Goal: Check status: Check status

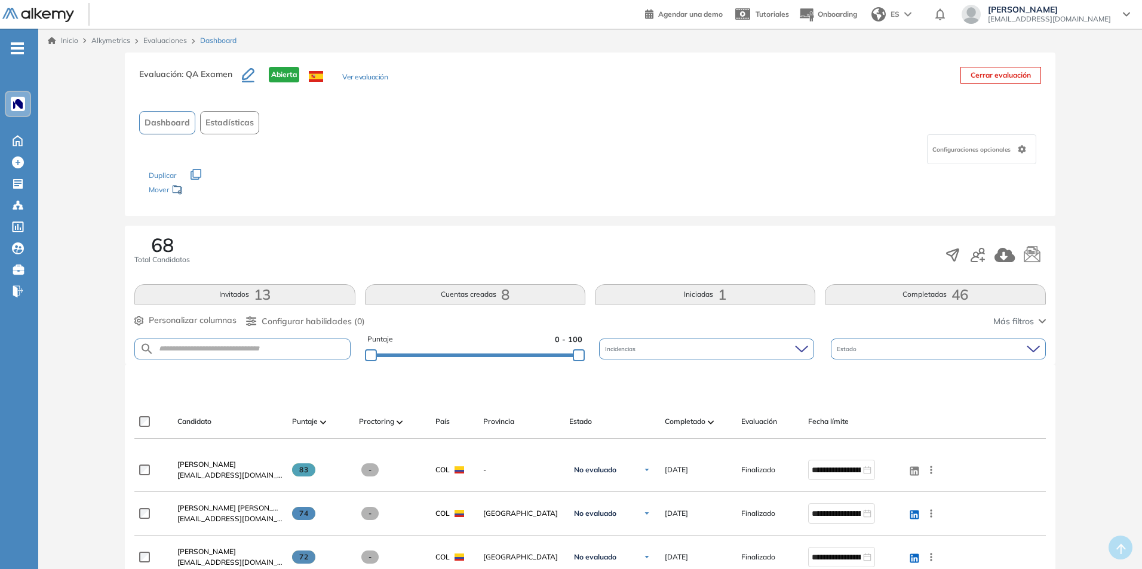
scroll to position [60, 0]
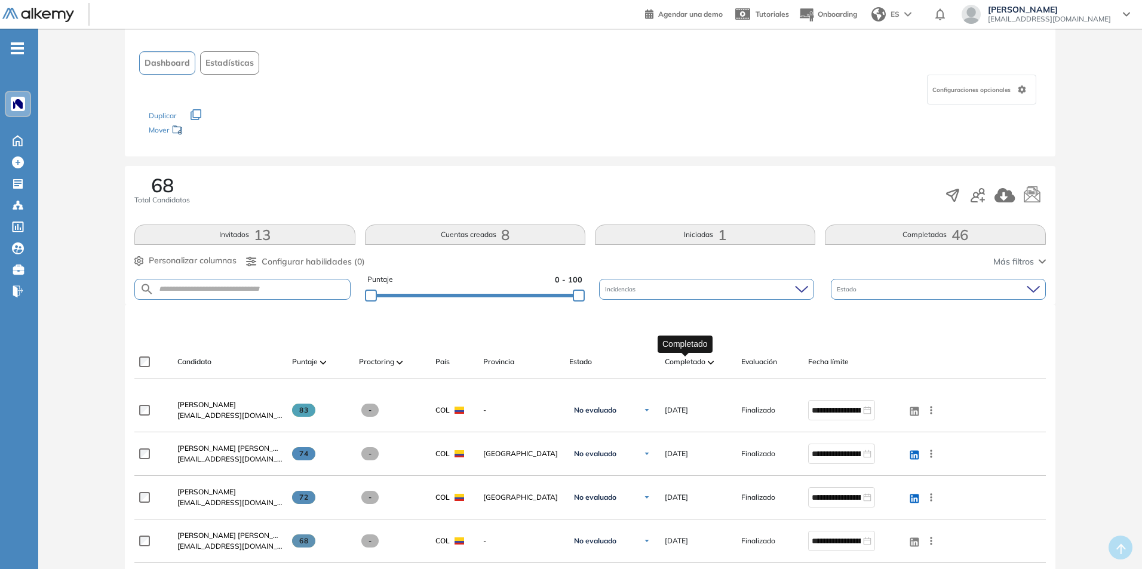
click at [699, 366] on span "Completado" at bounding box center [685, 362] width 41 height 11
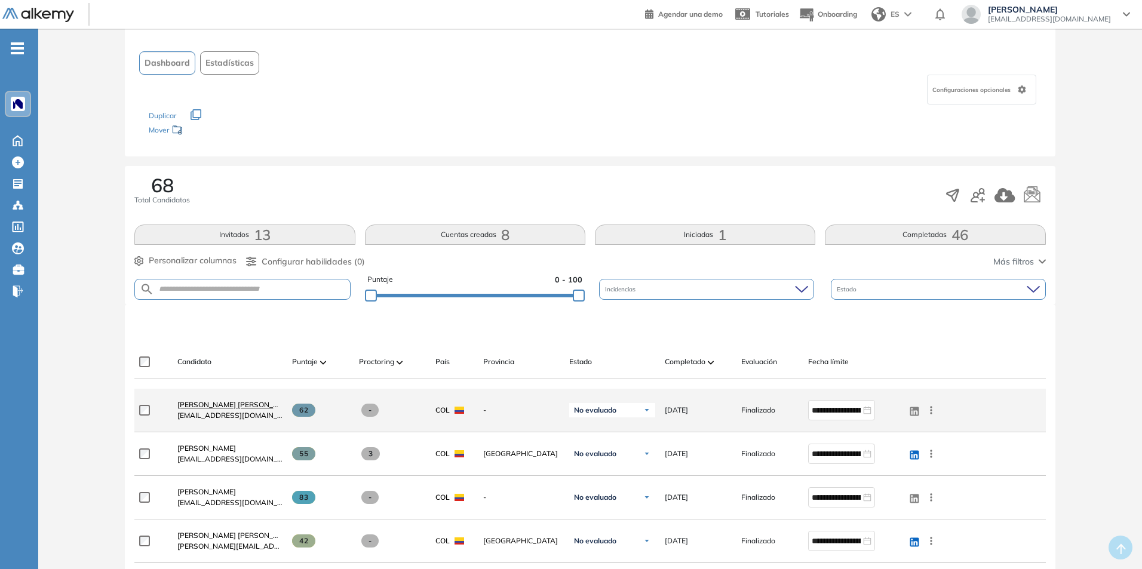
click at [256, 404] on span "[PERSON_NAME] [PERSON_NAME]" at bounding box center [236, 404] width 119 height 9
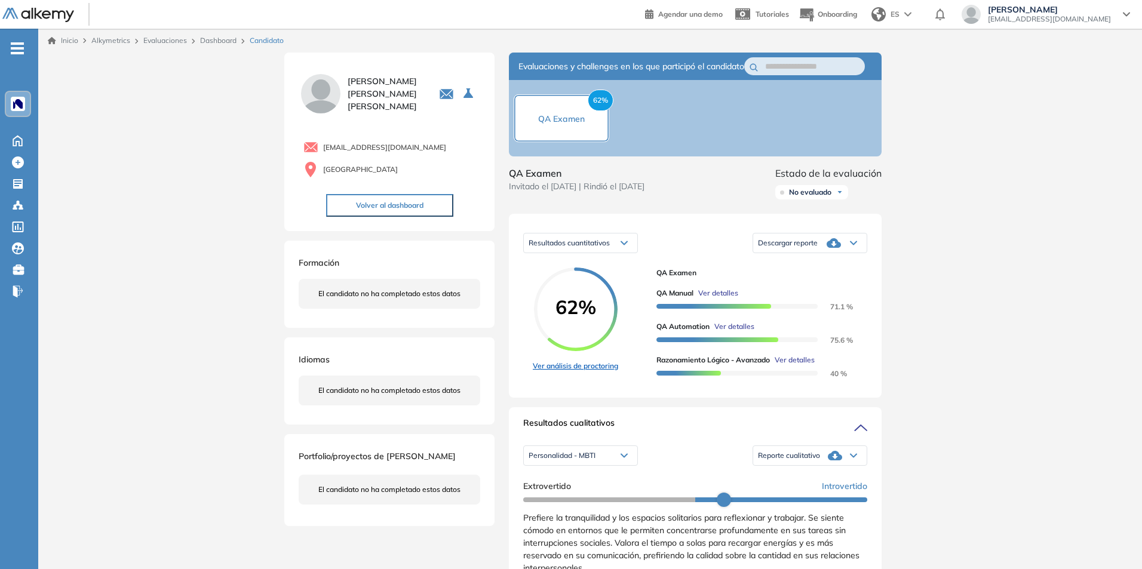
click at [584, 372] on link "Ver análisis de proctoring" at bounding box center [575, 366] width 85 height 11
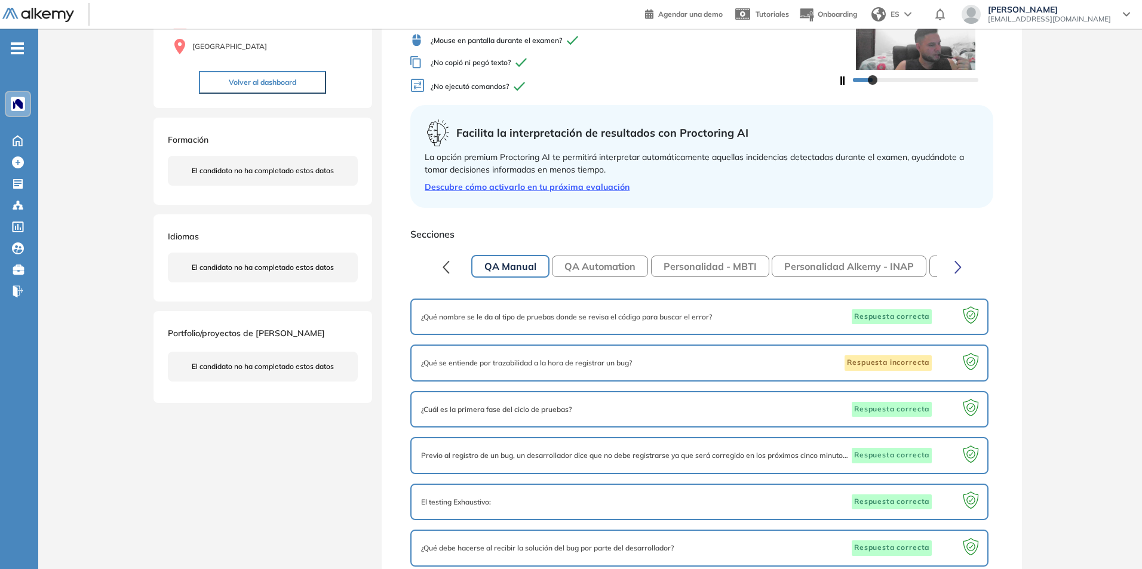
scroll to position [23, 0]
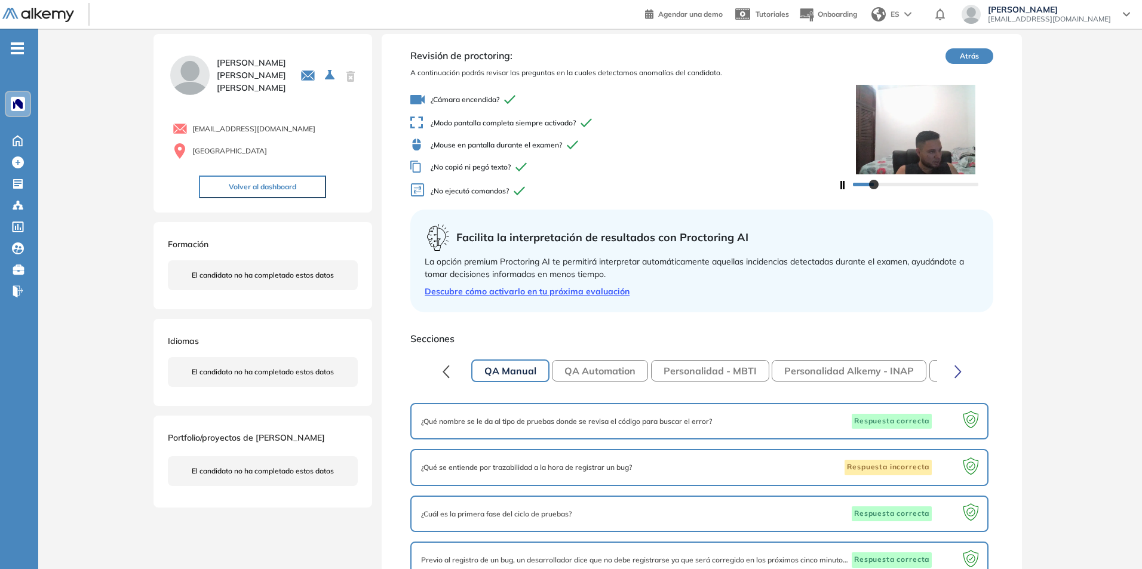
click at [573, 370] on button "QA Automation" at bounding box center [600, 371] width 96 height 22
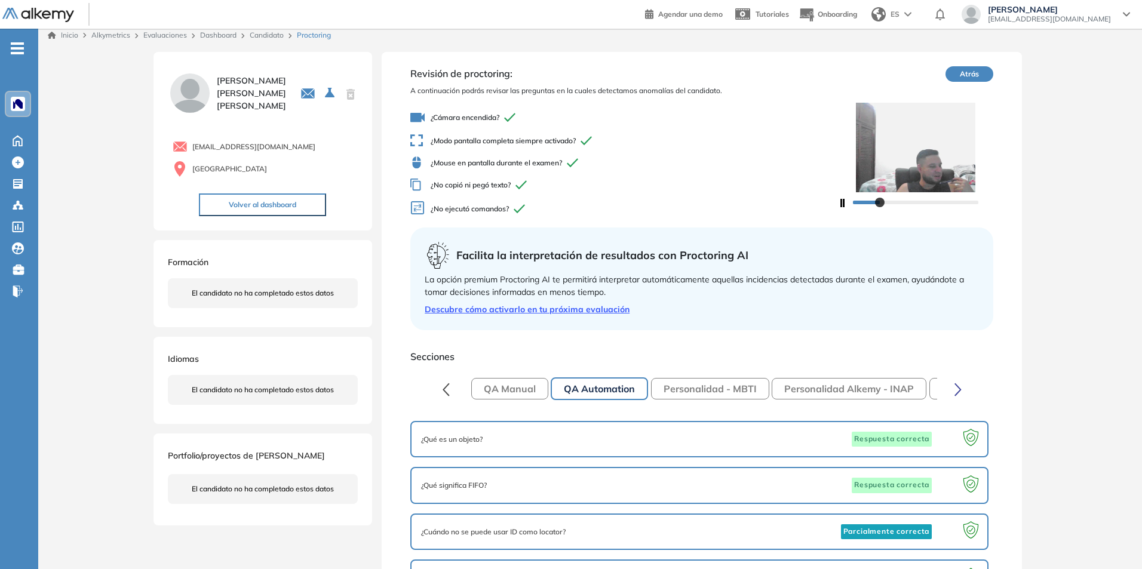
scroll to position [0, 0]
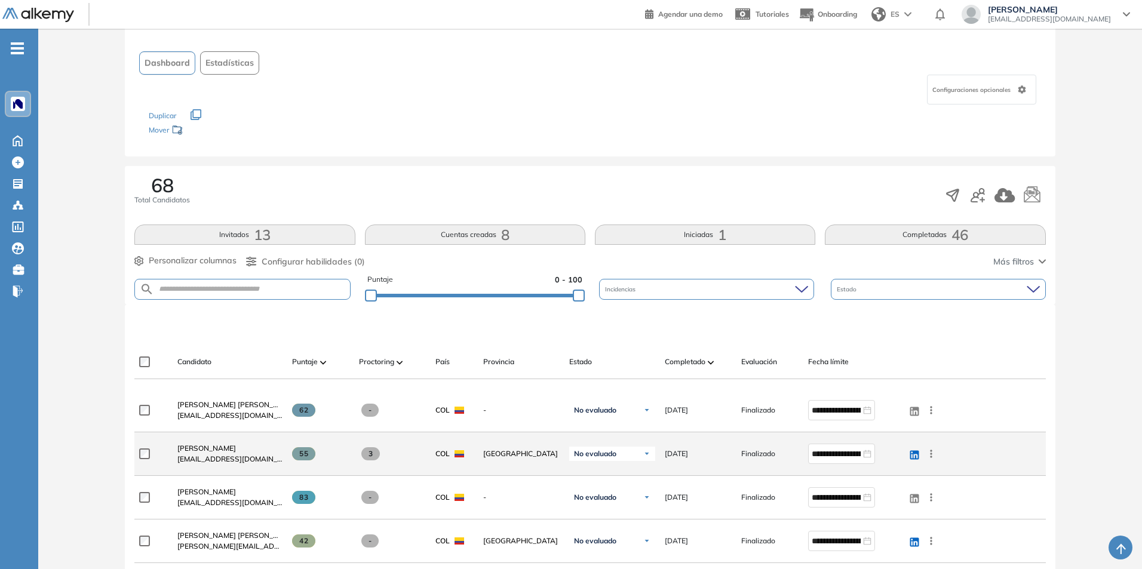
scroll to position [119, 0]
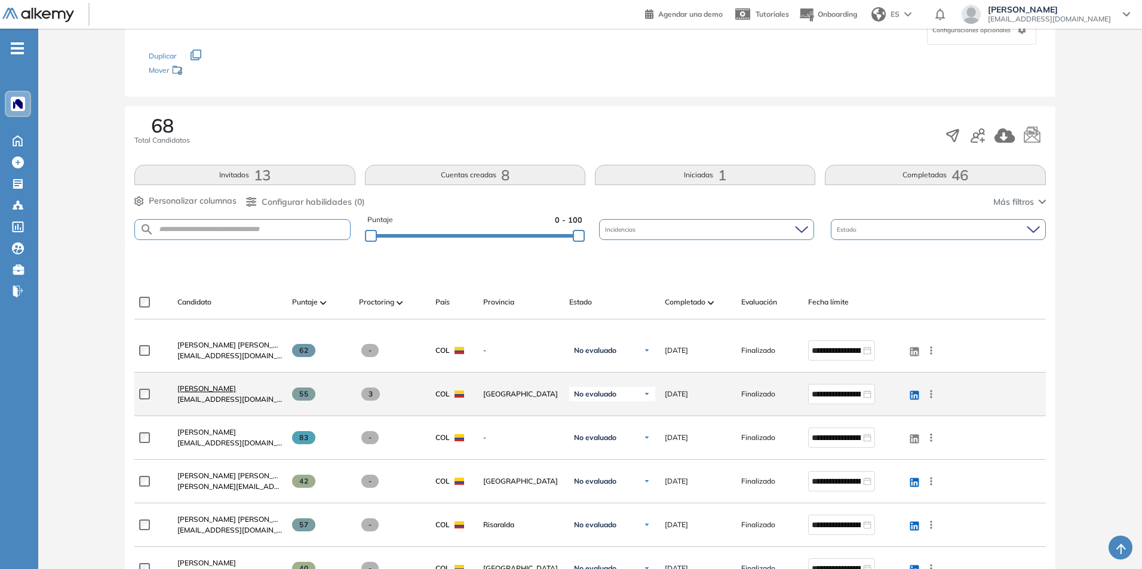
click at [216, 391] on span "[PERSON_NAME]" at bounding box center [206, 388] width 59 height 9
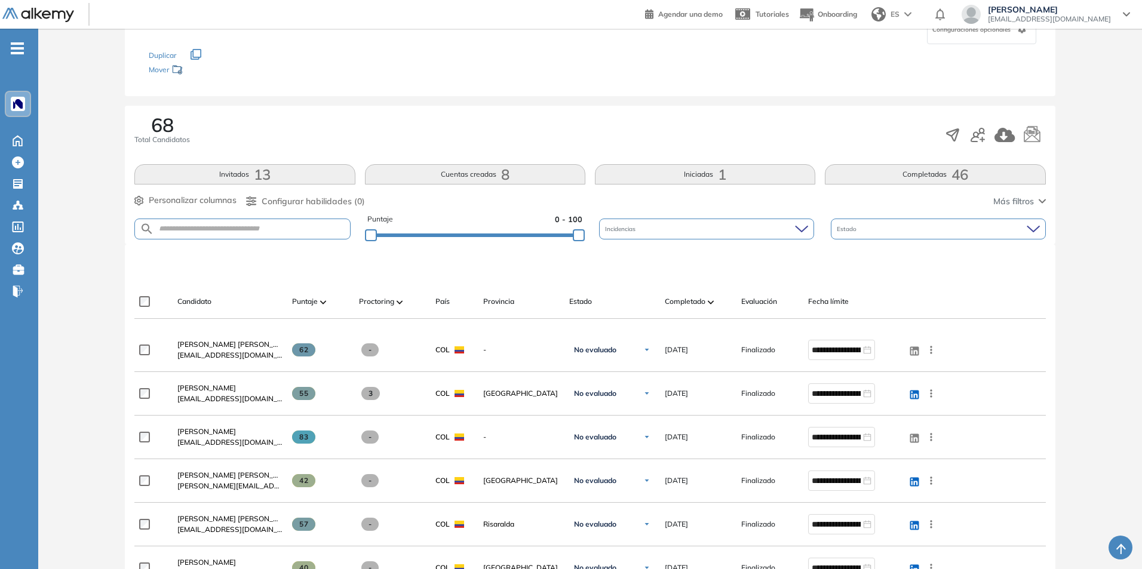
scroll to position [179, 0]
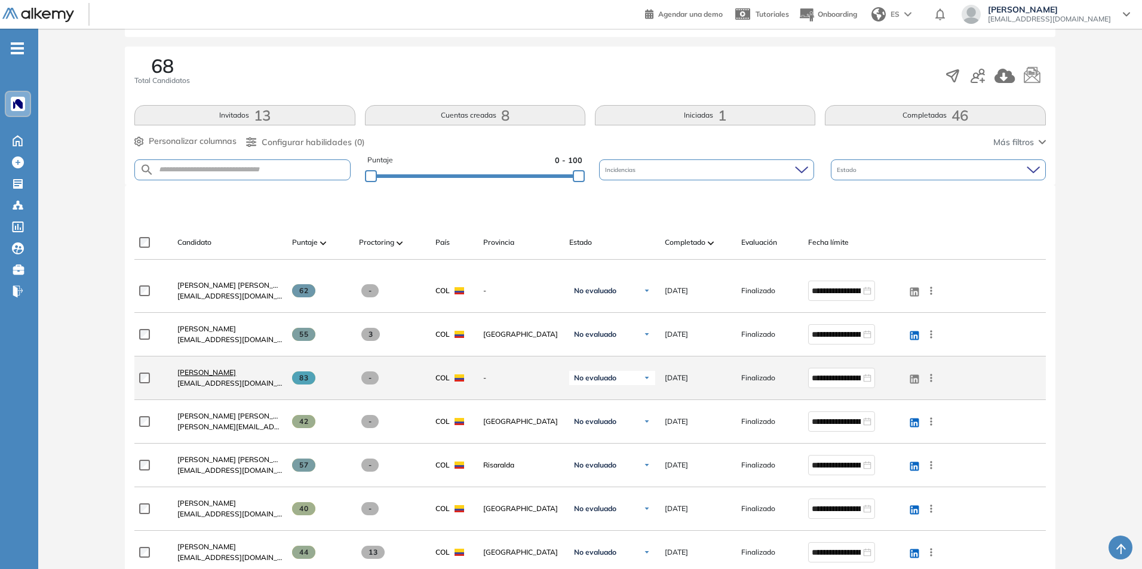
click at [236, 373] on span "[PERSON_NAME]" at bounding box center [206, 372] width 59 height 9
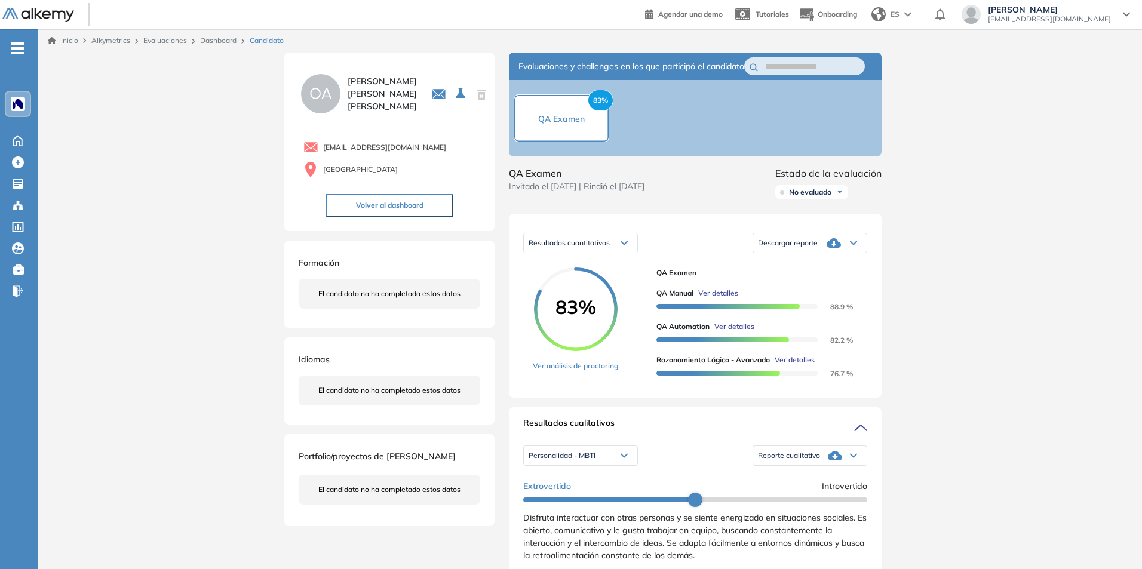
click at [607, 372] on link "Ver análisis de proctoring" at bounding box center [575, 366] width 85 height 11
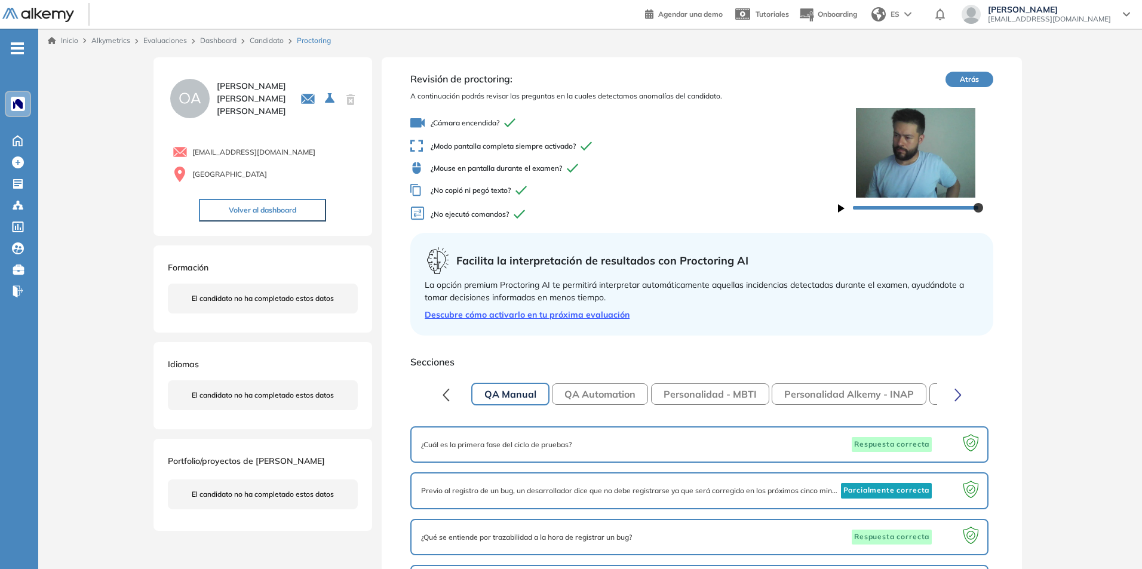
click at [839, 213] on button "button" at bounding box center [841, 207] width 7 height 14
